Goal: Go to known website: Access a specific website the user already knows

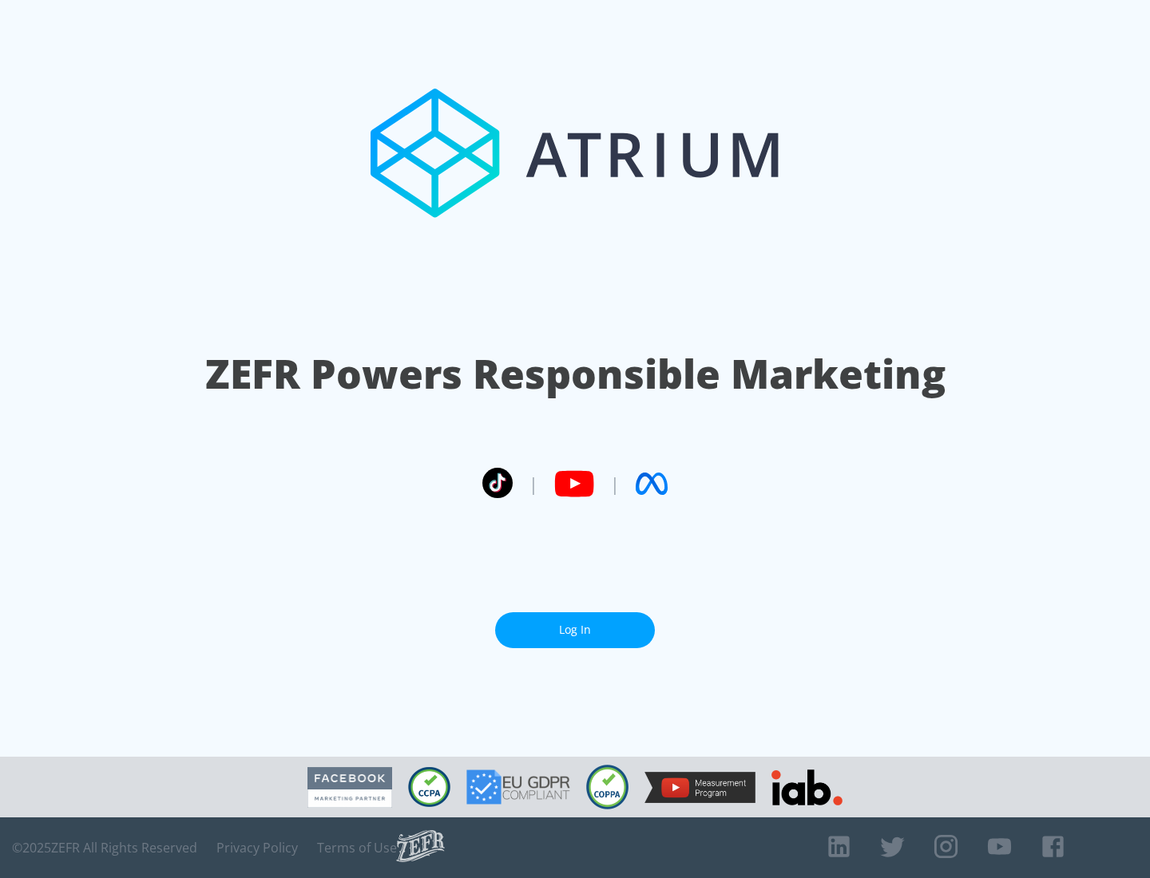
click at [575, 630] on link "Log In" at bounding box center [575, 631] width 160 height 36
